Goal: Find specific page/section: Find specific page/section

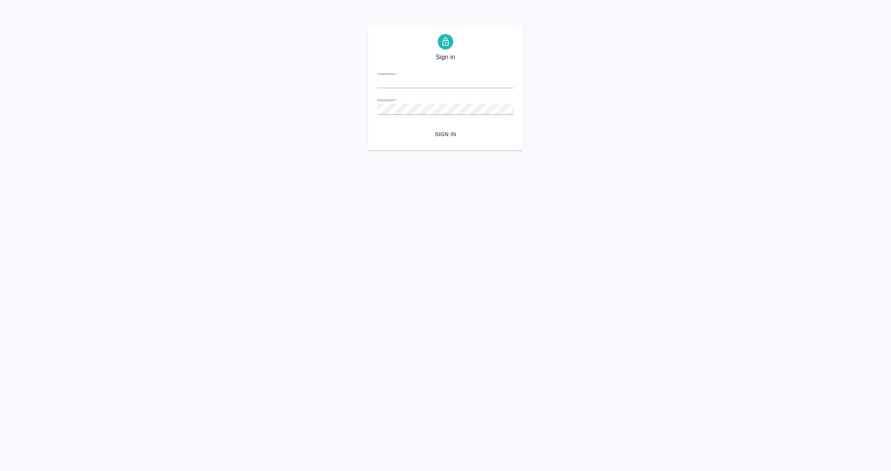
type input "e.vorobyova@awatera.com"
click at [450, 133] on span "Sign in" at bounding box center [445, 134] width 124 height 10
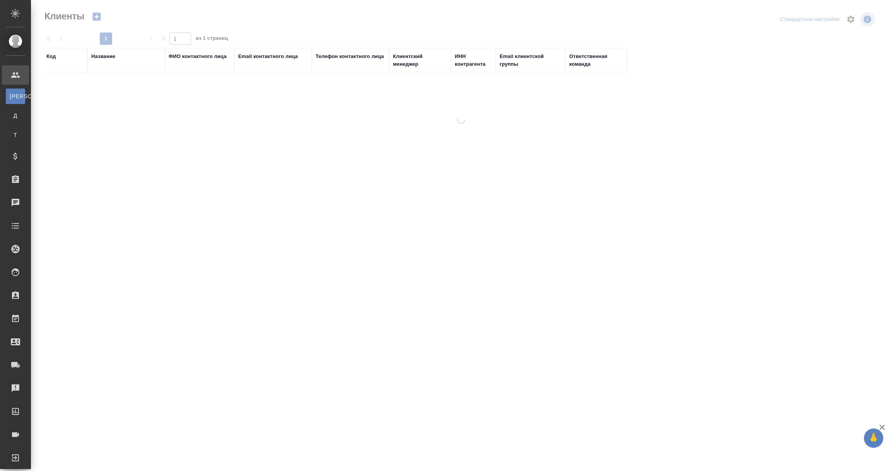
select select "RU"
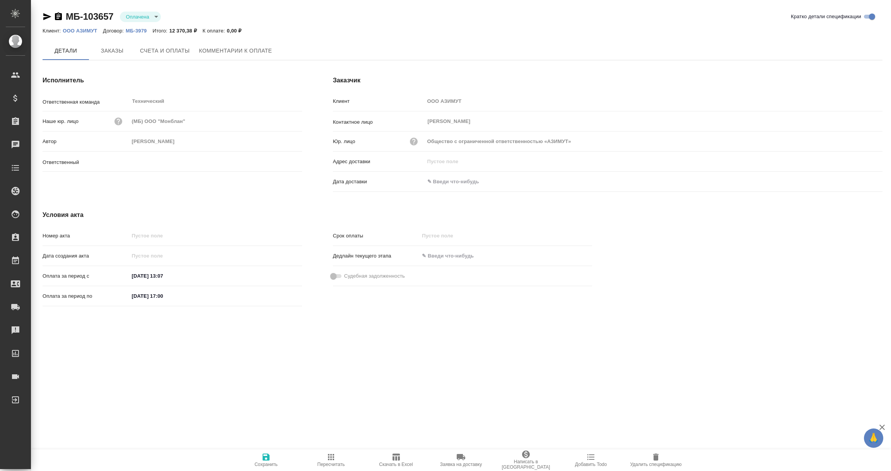
type input "[PERSON_NAME]"
